Goal: Information Seeking & Learning: Learn about a topic

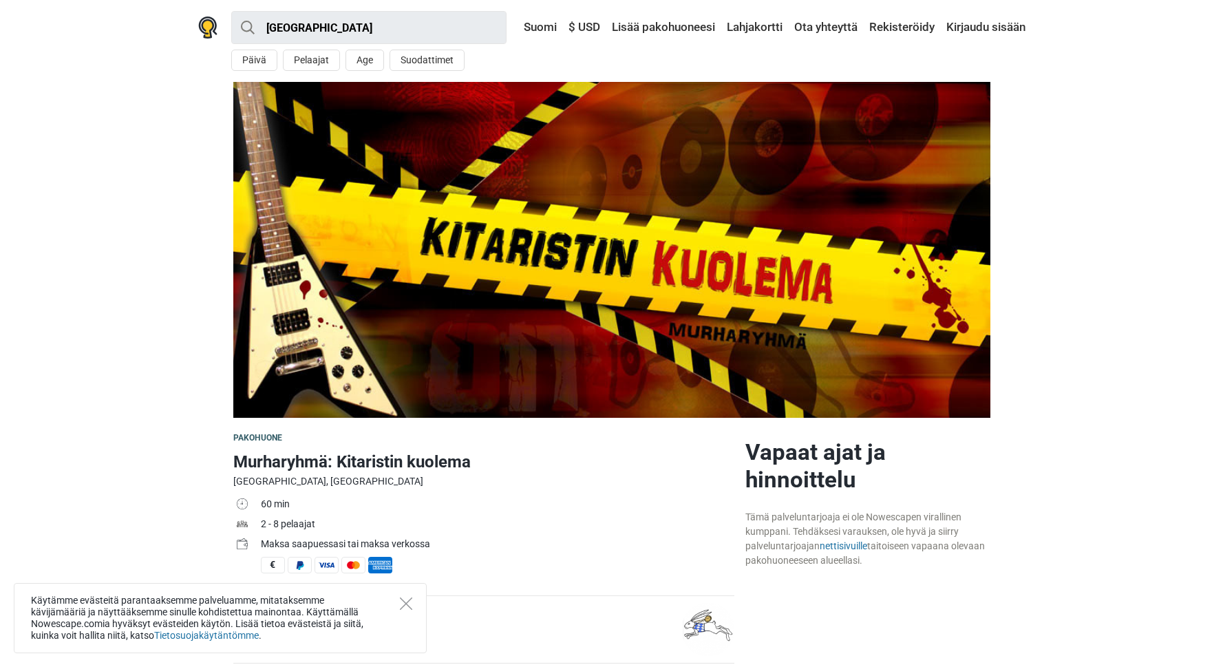
click at [454, 313] on img at bounding box center [611, 250] width 757 height 336
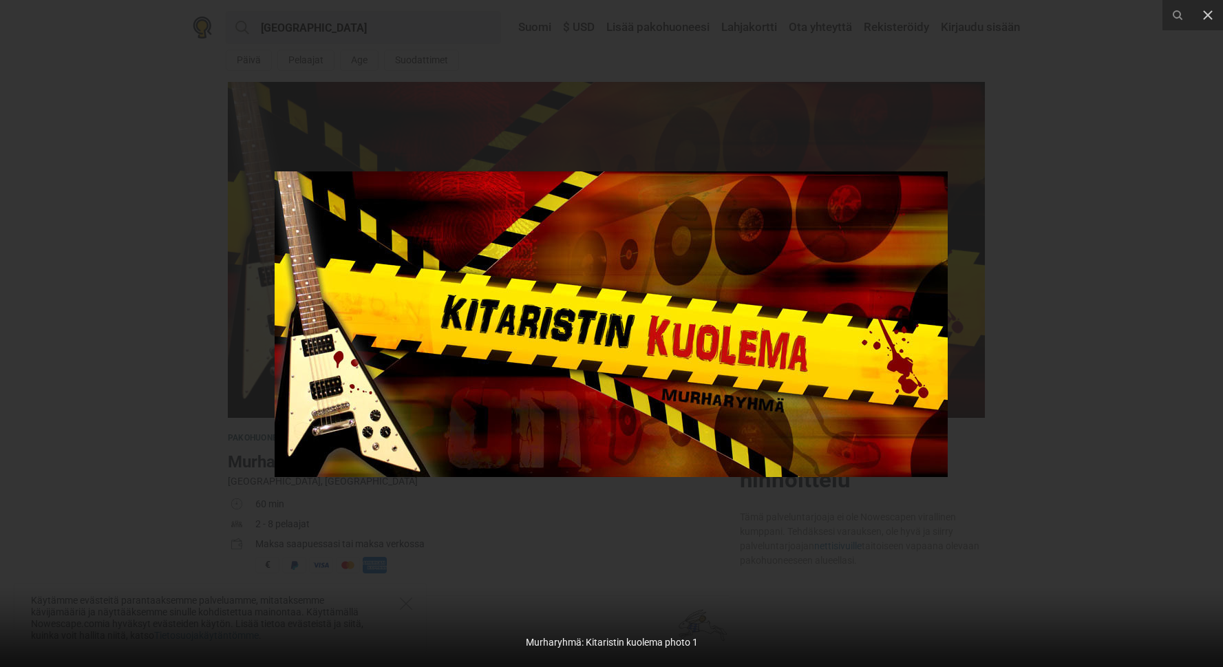
click at [1146, 315] on div at bounding box center [611, 333] width 1223 height 667
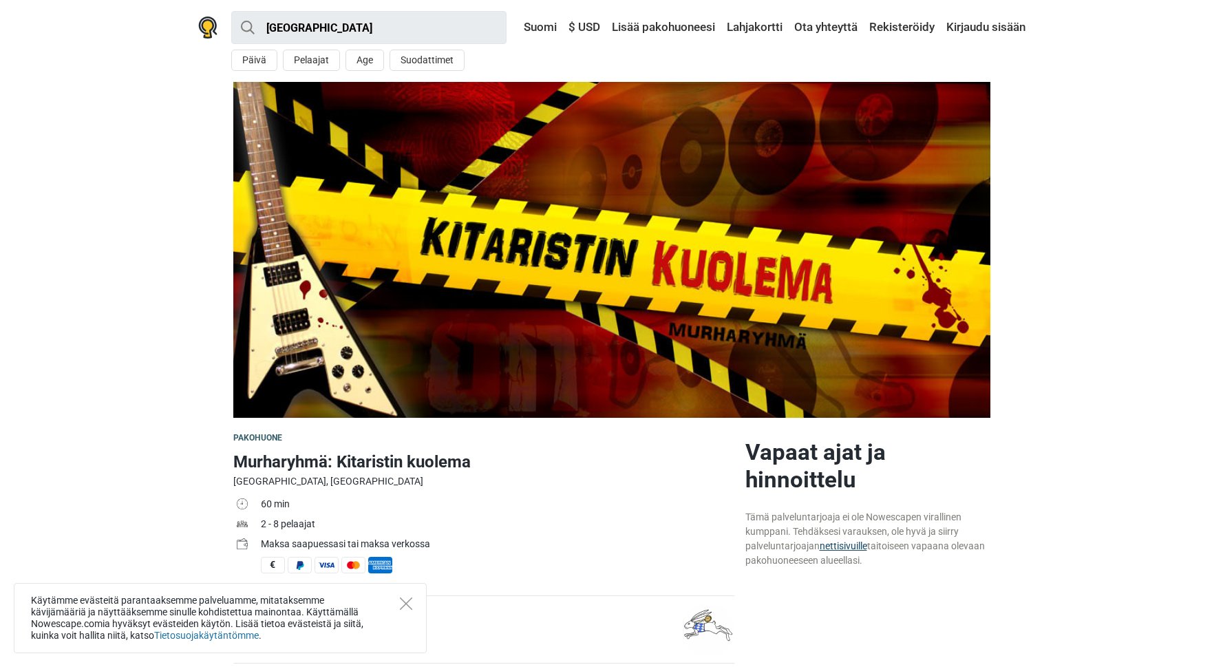
click at [850, 550] on link "nettisivuille" at bounding box center [842, 545] width 47 height 11
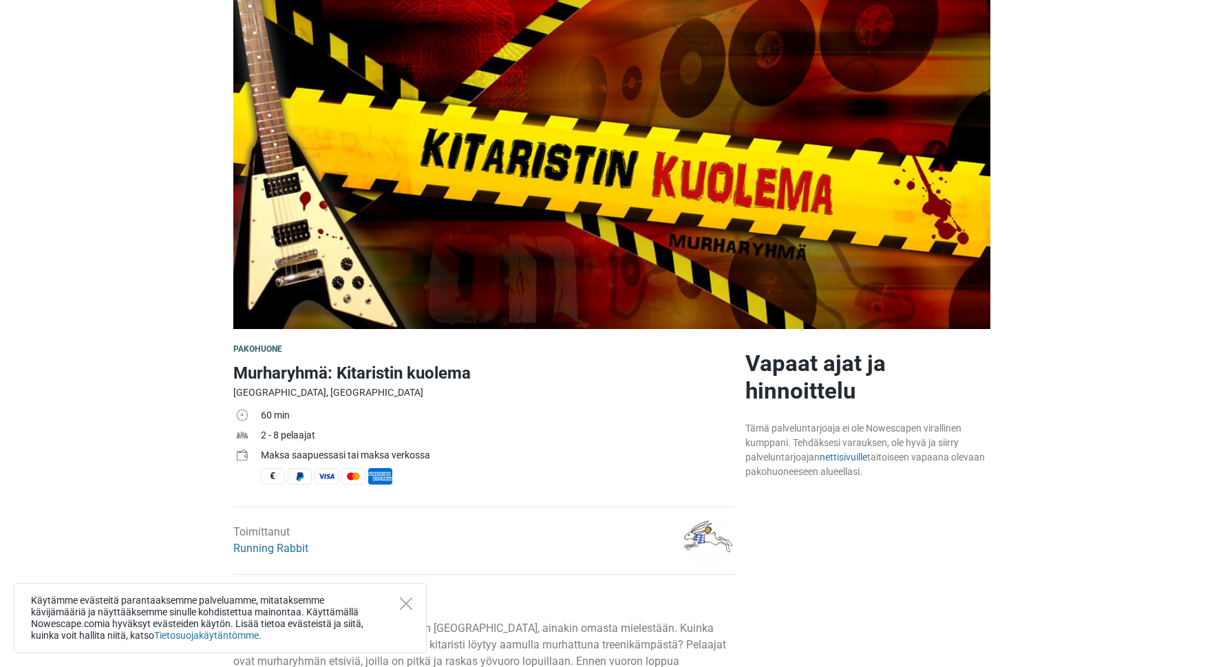
scroll to position [213, 0]
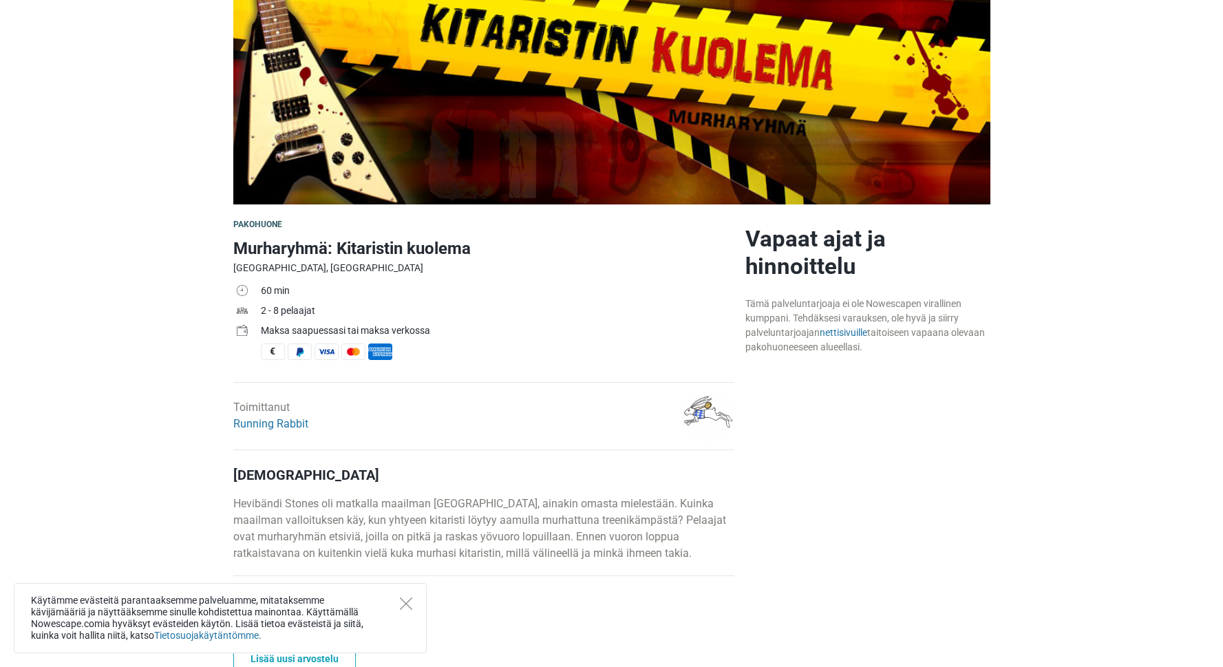
click at [548, 411] on div "Toimittanut Running Rabbit" at bounding box center [398, 415] width 341 height 53
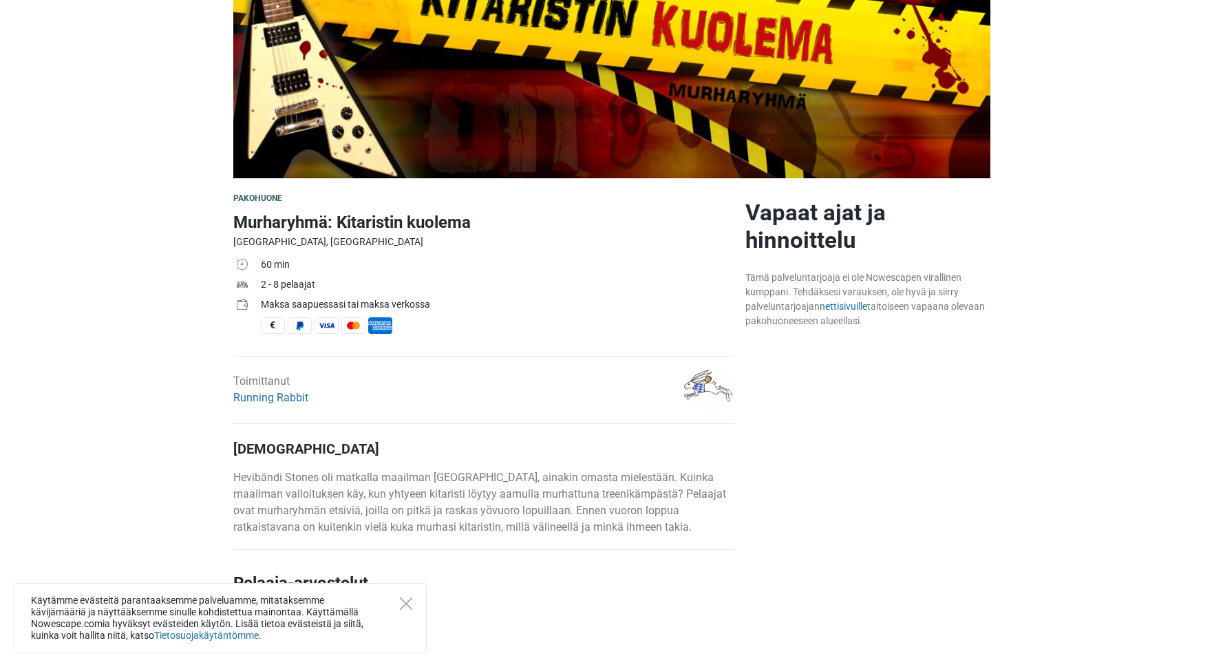
scroll to position [241, 0]
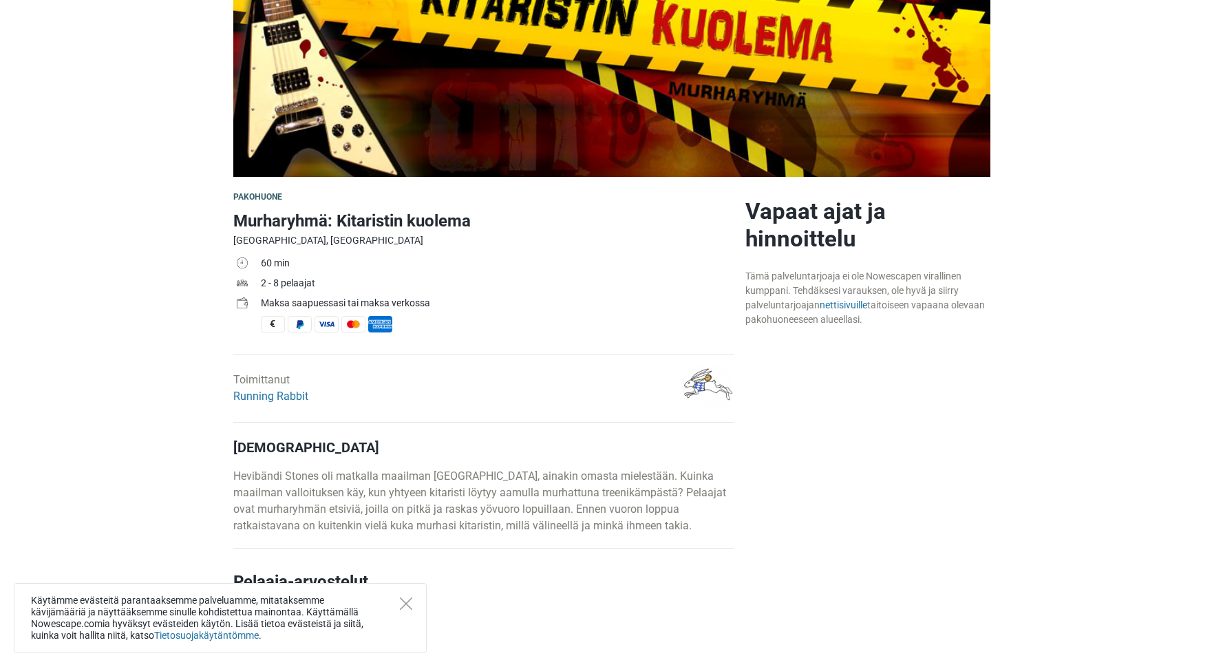
click at [548, 411] on div "Toimittanut Running Rabbit" at bounding box center [398, 388] width 341 height 53
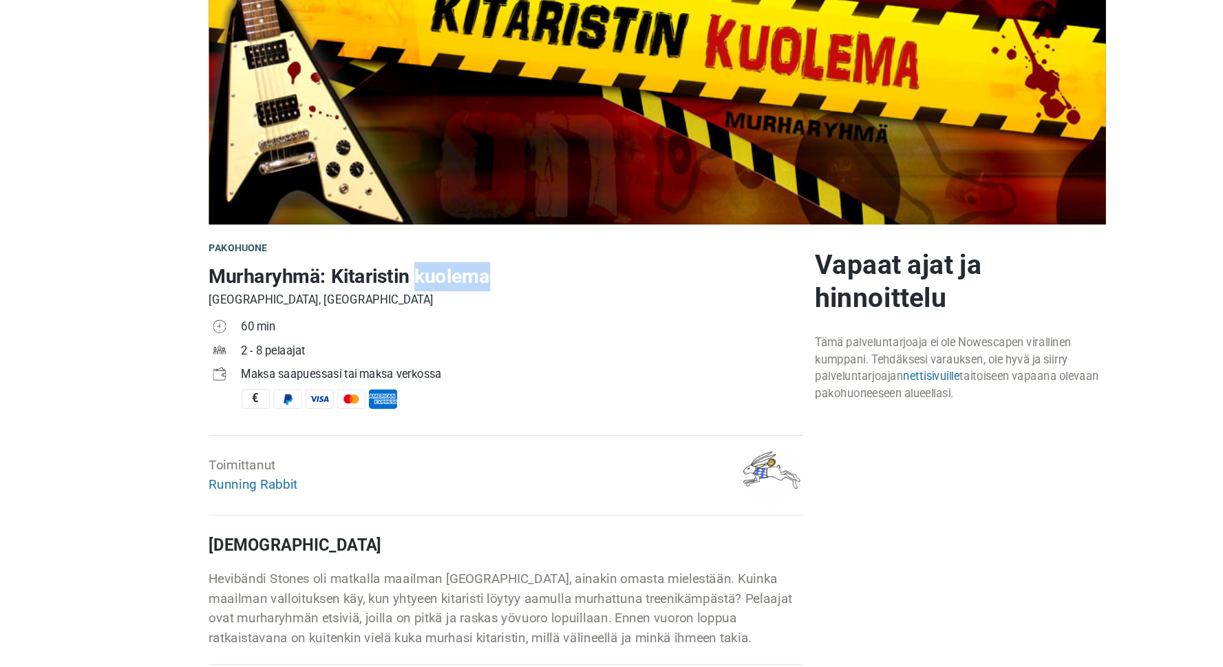
scroll to position [194, 0]
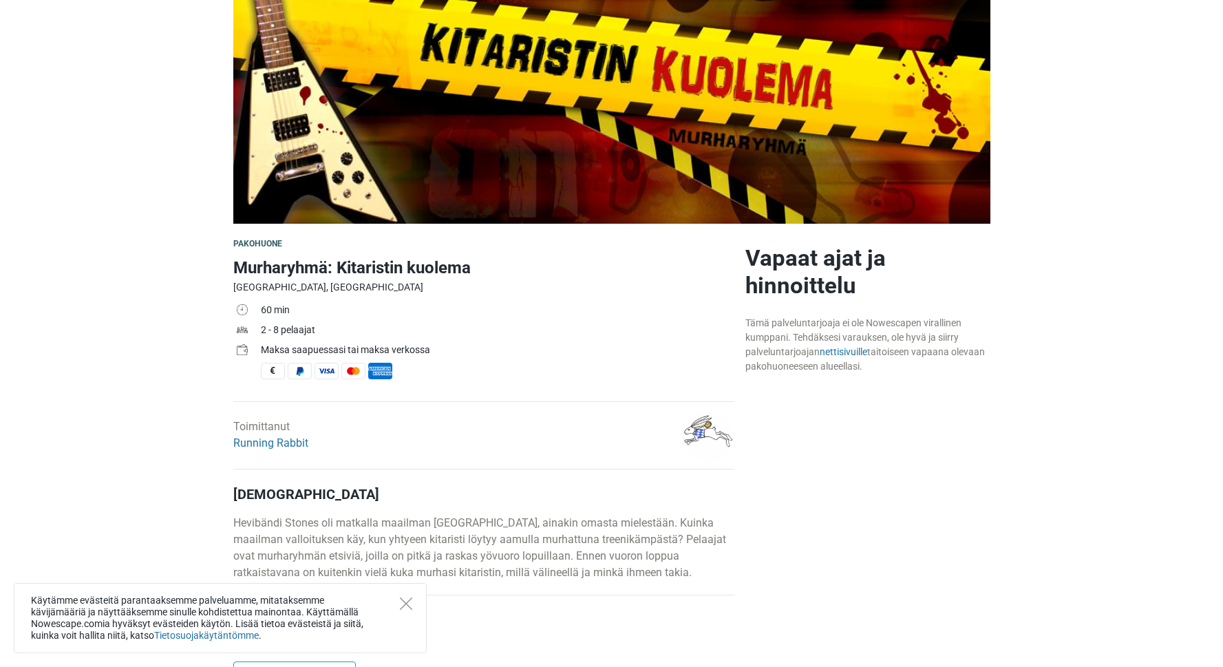
click at [490, 287] on div "[GEOGRAPHIC_DATA], [GEOGRAPHIC_DATA]" at bounding box center [483, 287] width 501 height 14
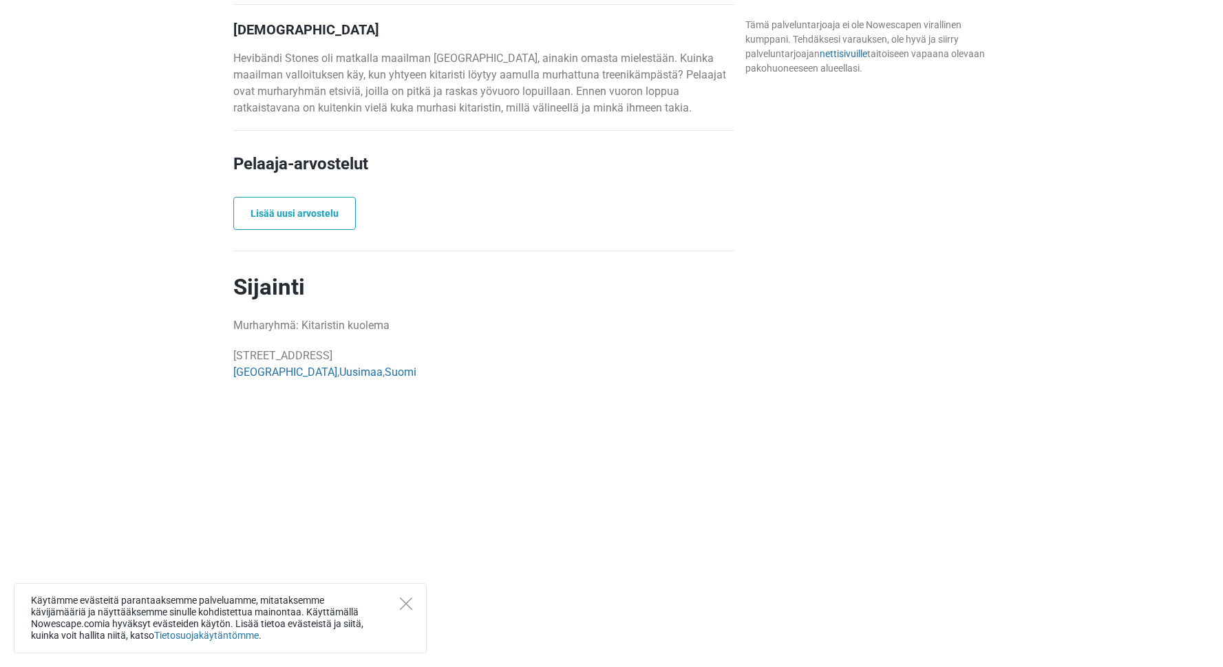
click at [497, 286] on h2 "Sijainti" at bounding box center [483, 287] width 501 height 28
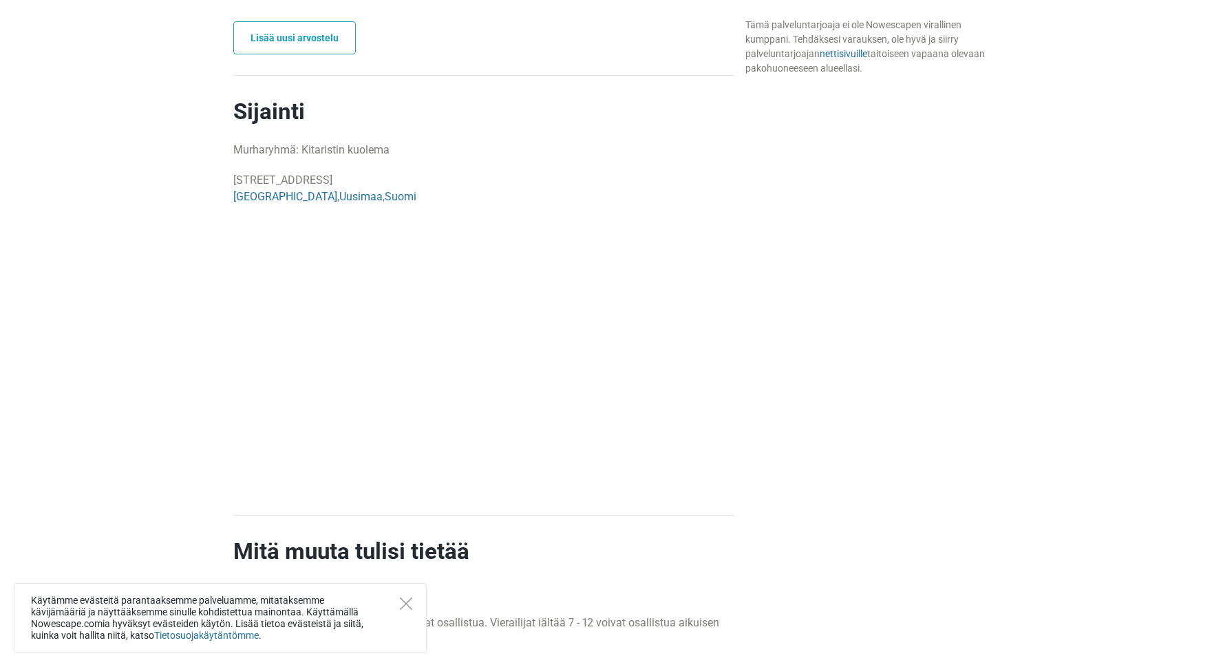
scroll to position [1278, 0]
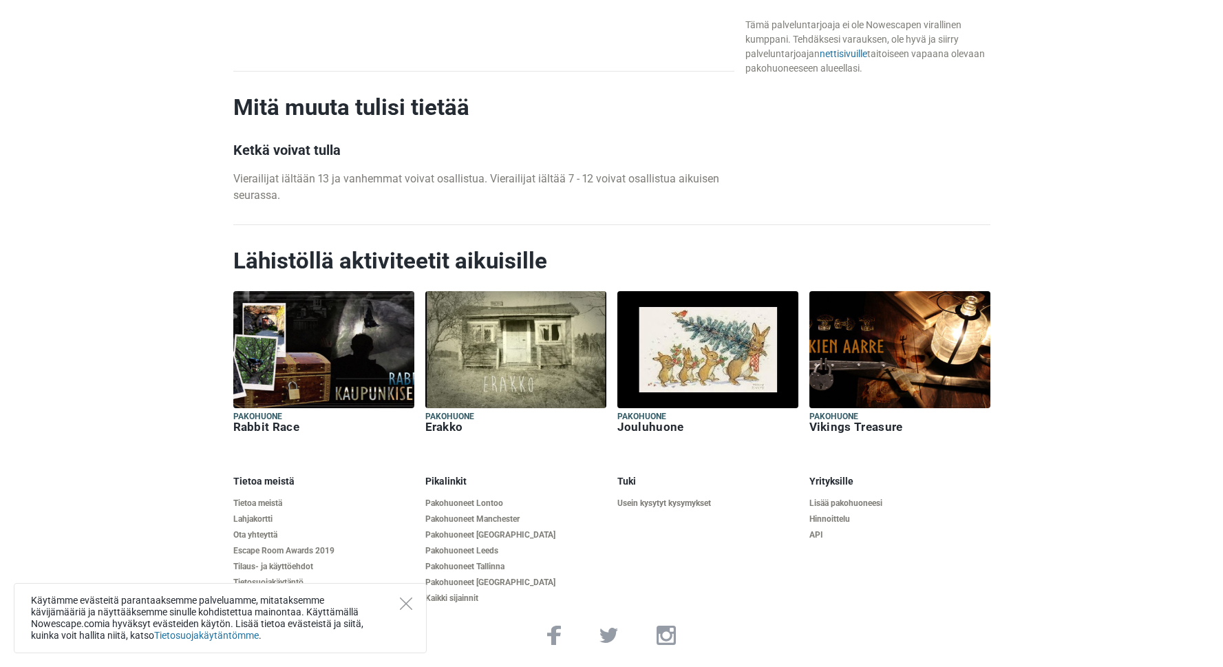
click at [709, 358] on img at bounding box center [707, 349] width 181 height 117
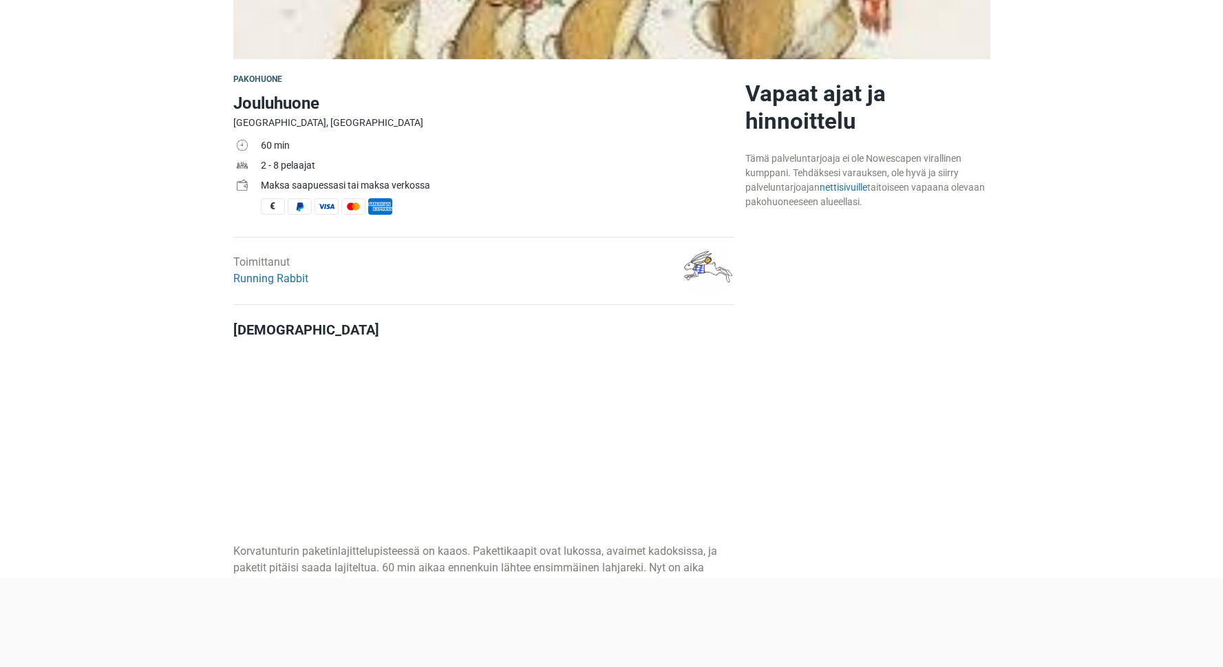
scroll to position [360, 0]
click at [851, 187] on link "nettisivuille" at bounding box center [842, 185] width 47 height 11
